Goal: Task Accomplishment & Management: Use online tool/utility

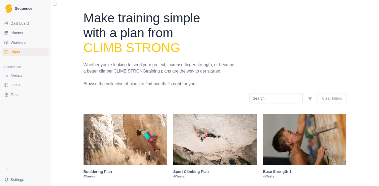
click at [23, 32] on span "Planner" at bounding box center [17, 32] width 13 height 5
select select "month"
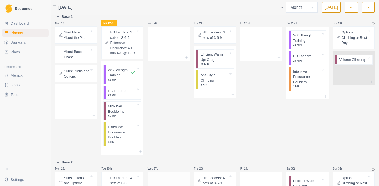
scroll to position [157, 0]
click at [119, 118] on p "45 MIN" at bounding box center [122, 116] width 28 height 4
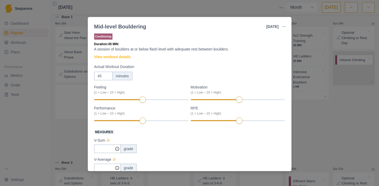
scroll to position [4, 0]
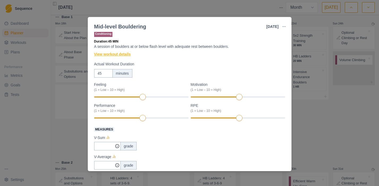
click at [101, 53] on link "View workout details" at bounding box center [112, 55] width 37 height 6
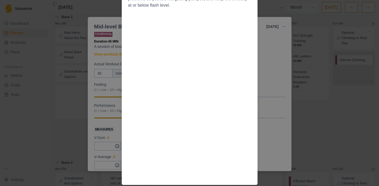
scroll to position [0, 0]
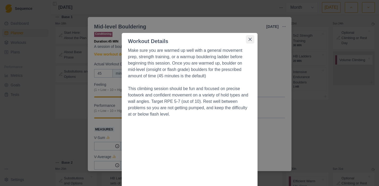
click at [249, 38] on icon "Close" at bounding box center [250, 39] width 3 height 3
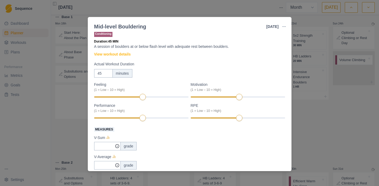
click at [335, 114] on div "Mid-level Bouldering [DATE] Link To Goal View Workout Metrics Edit Original Wor…" at bounding box center [189, 93] width 379 height 186
